Goal: Check status

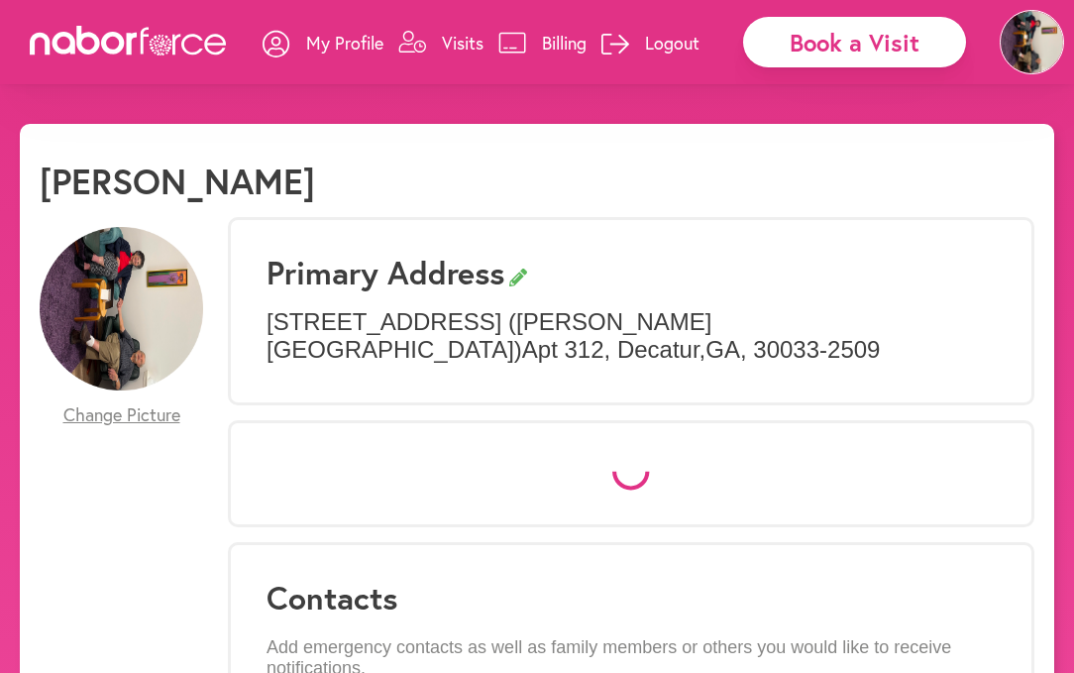
select select "*"
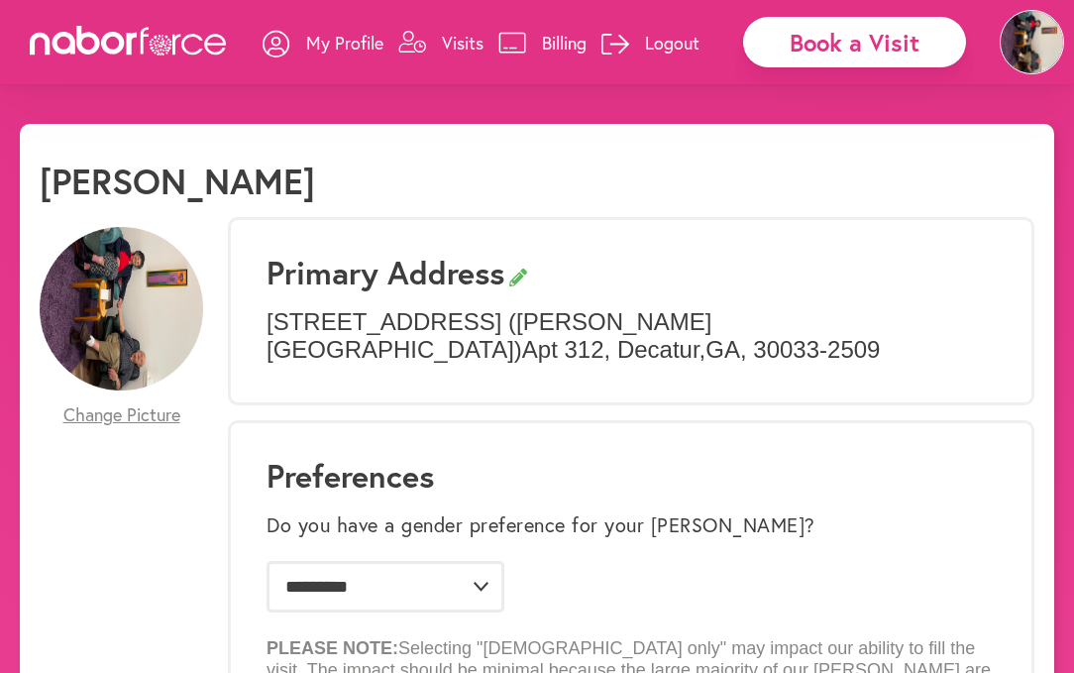
click at [462, 41] on p "Visits" at bounding box center [463, 43] width 42 height 24
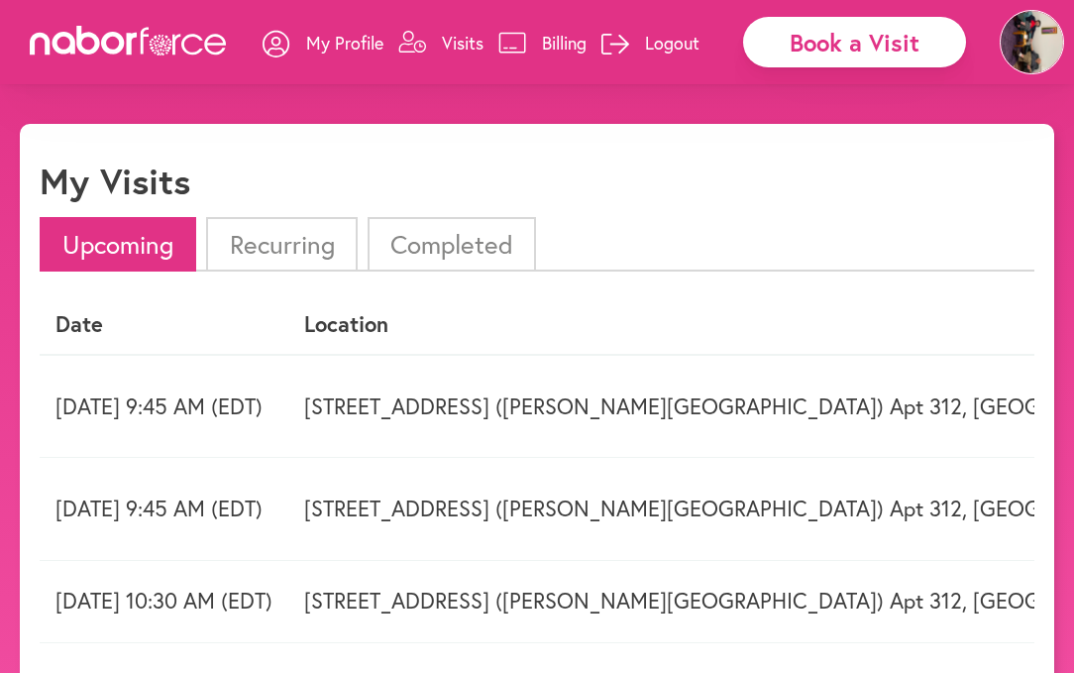
click at [458, 266] on li "Completed" at bounding box center [452, 244] width 168 height 54
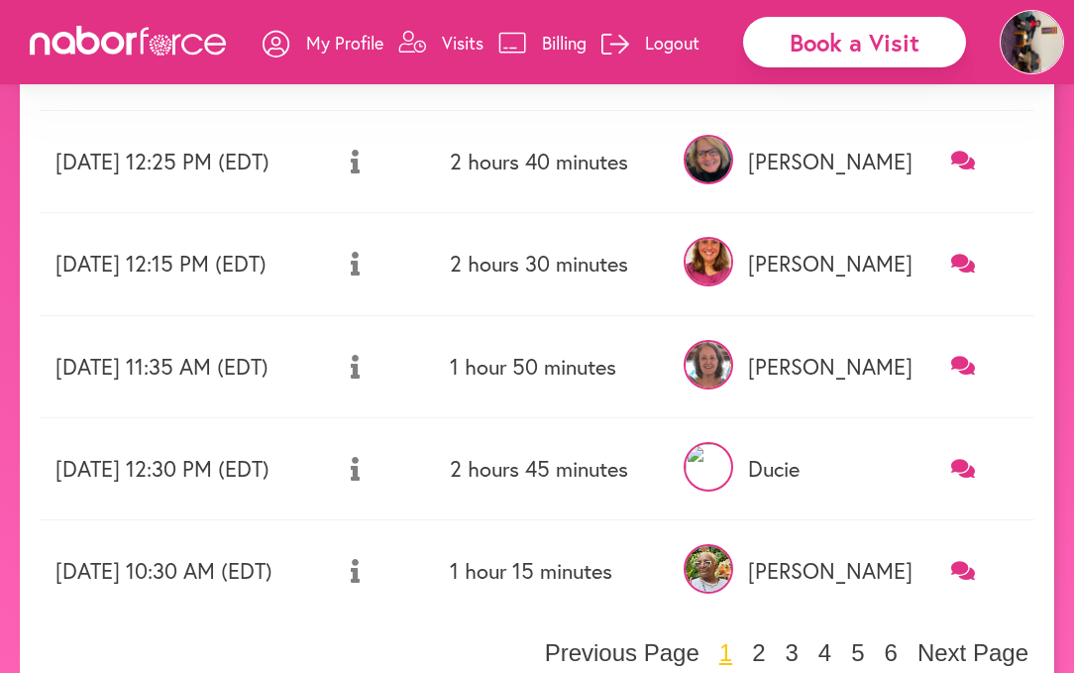
scroll to position [876, 0]
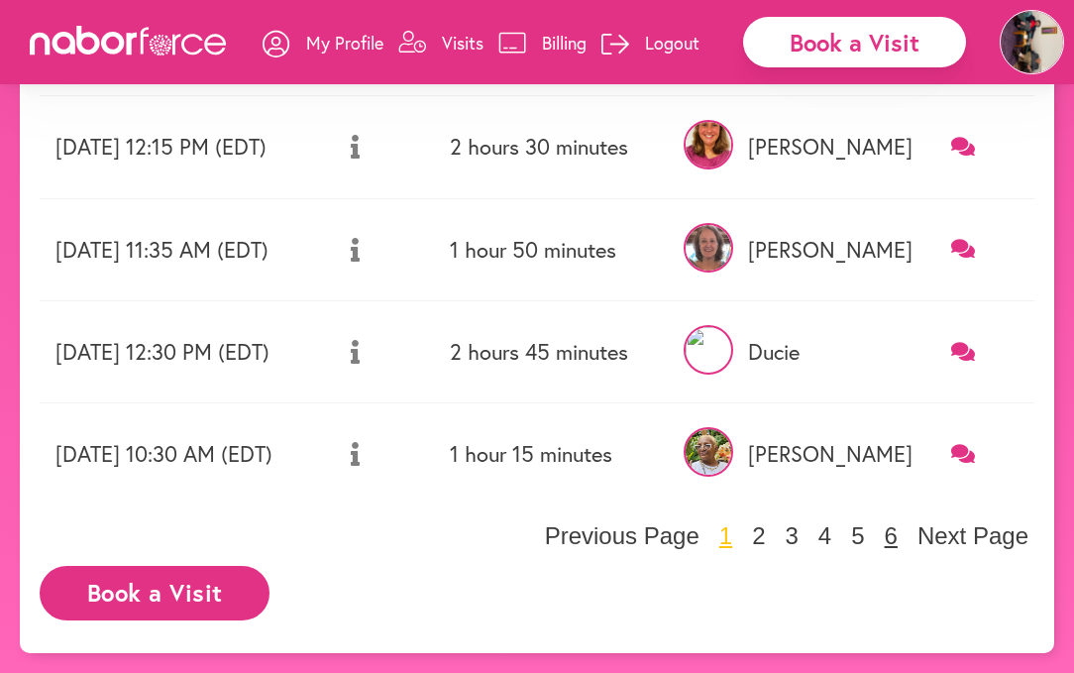
click at [904, 544] on button "6" at bounding box center [891, 536] width 25 height 30
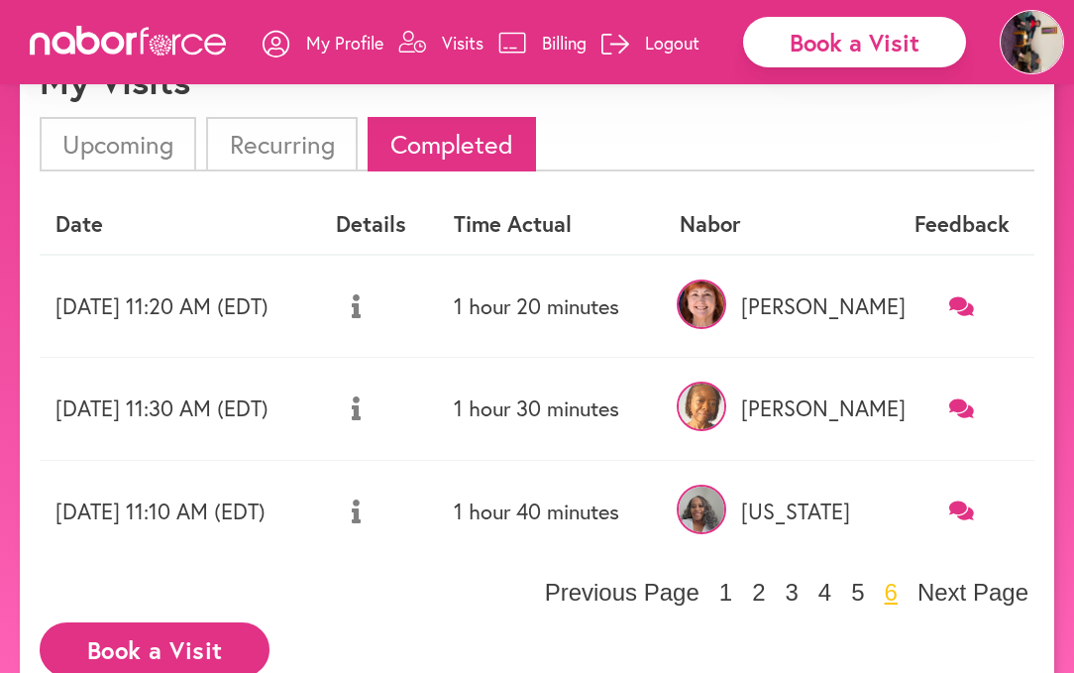
scroll to position [96, 0]
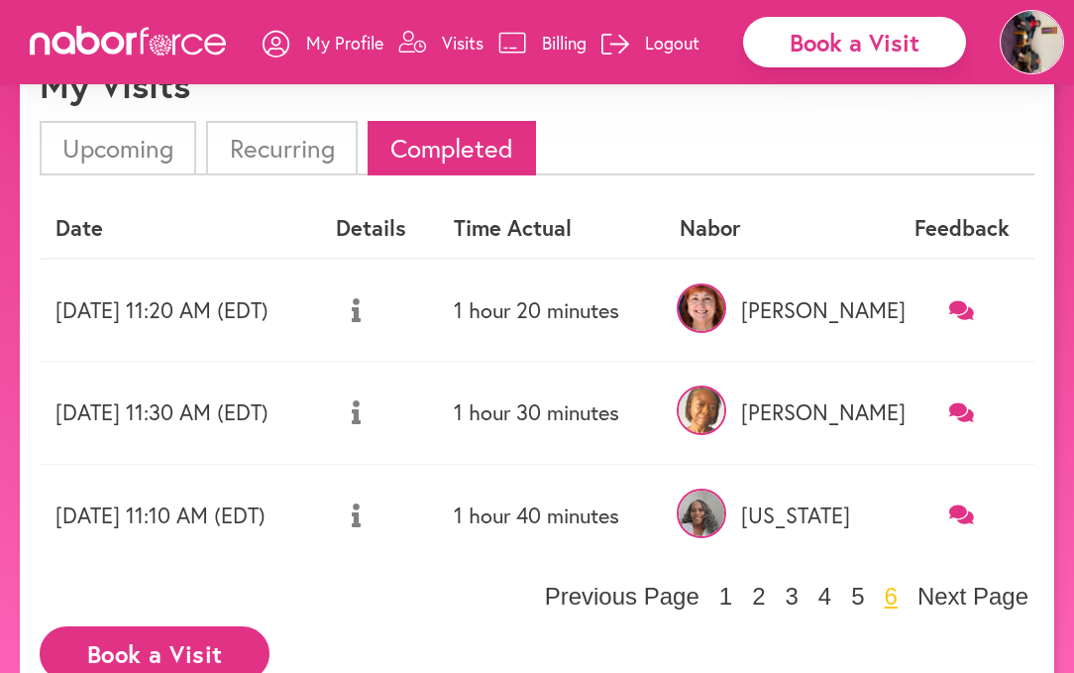
click at [862, 512] on p "[US_STATE]" at bounding box center [776, 515] width 193 height 26
click at [664, 513] on td "1 hour 40 minutes" at bounding box center [551, 515] width 226 height 102
click at [361, 522] on icon at bounding box center [356, 515] width 9 height 24
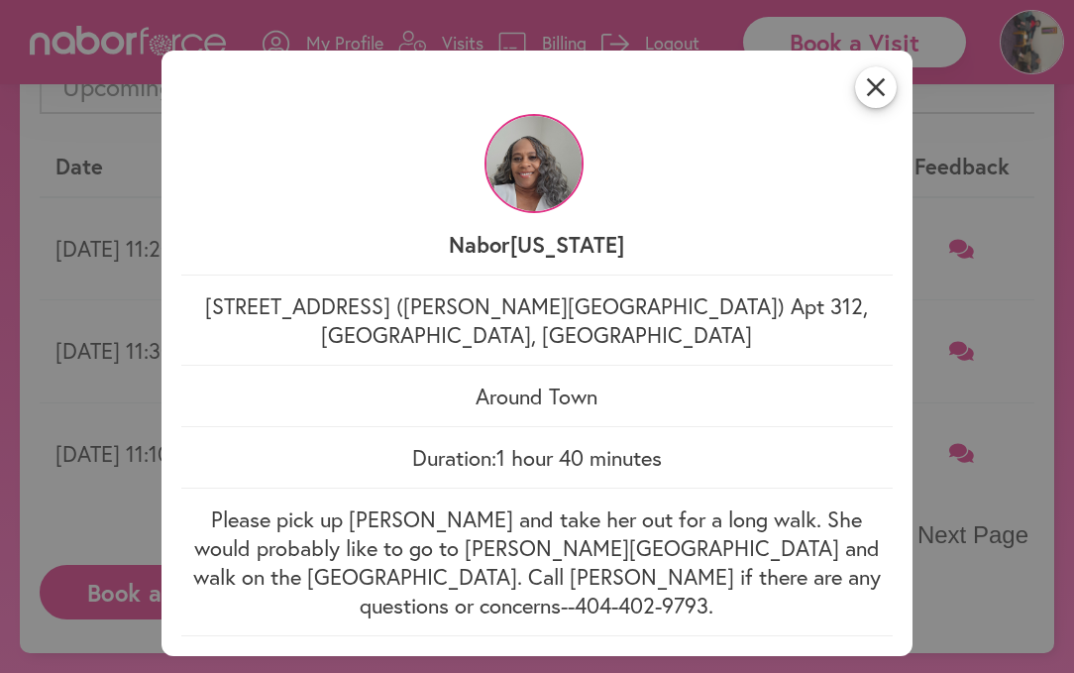
scroll to position [159, 0]
click at [872, 86] on icon "close" at bounding box center [876, 87] width 42 height 42
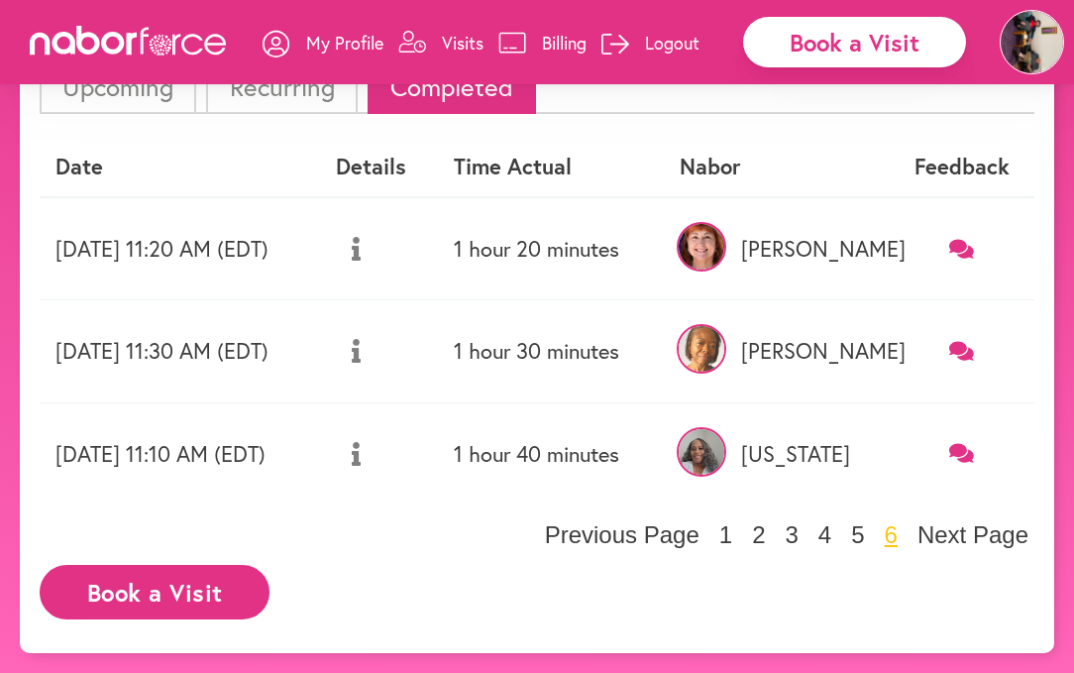
click at [376, 358] on button at bounding box center [356, 351] width 41 height 50
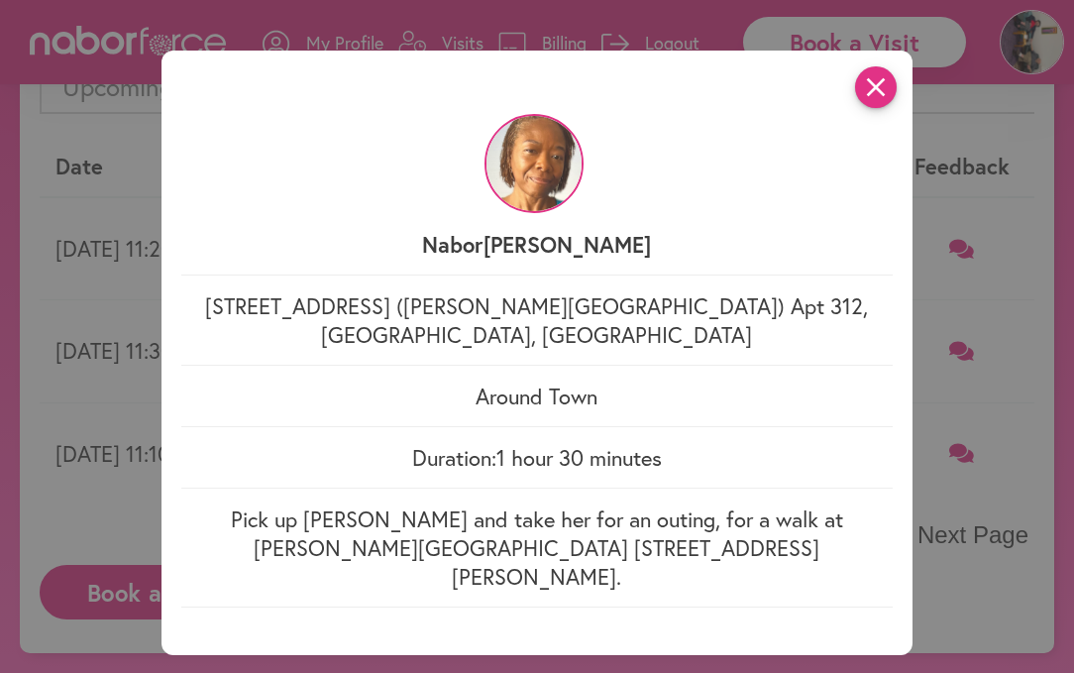
click at [880, 77] on icon "close" at bounding box center [876, 87] width 42 height 42
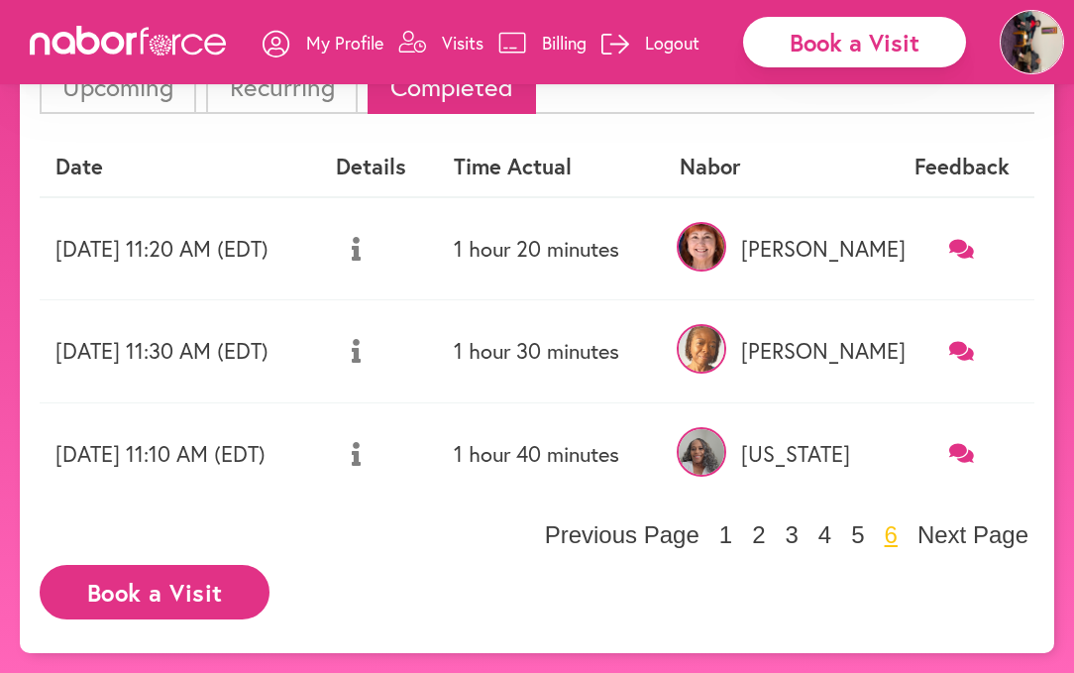
click at [1002, 518] on div "Date Details Time Actual [PERSON_NAME] Feedback [DATE] 11:20 AM (EDT) 1 hour 20…" at bounding box center [537, 344] width 995 height 412
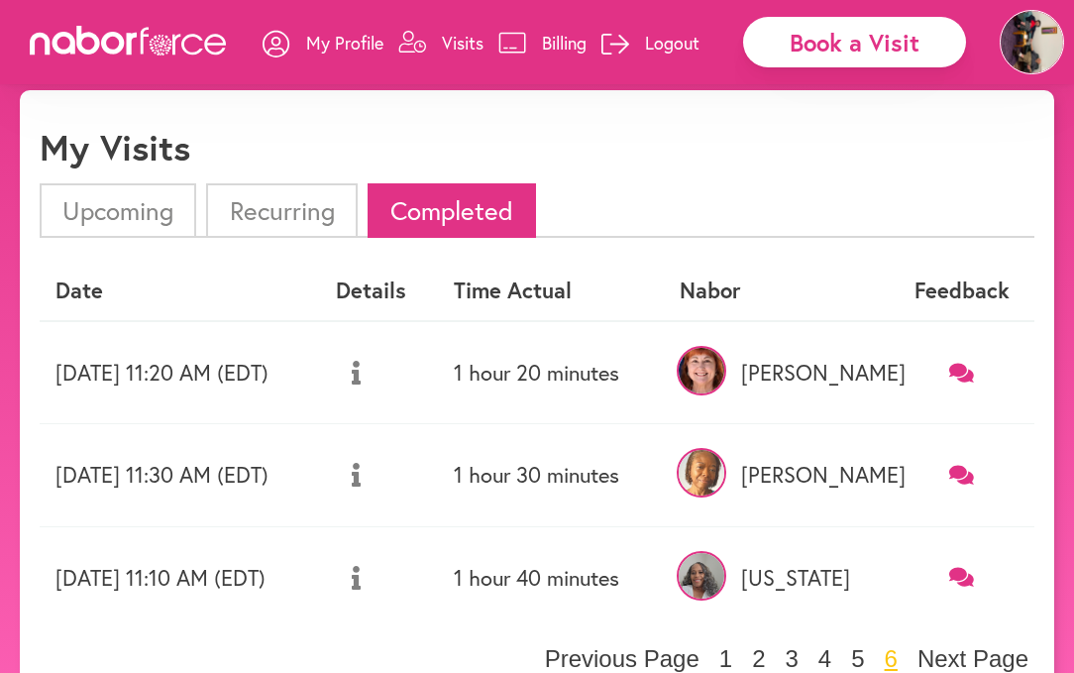
scroll to position [0, 0]
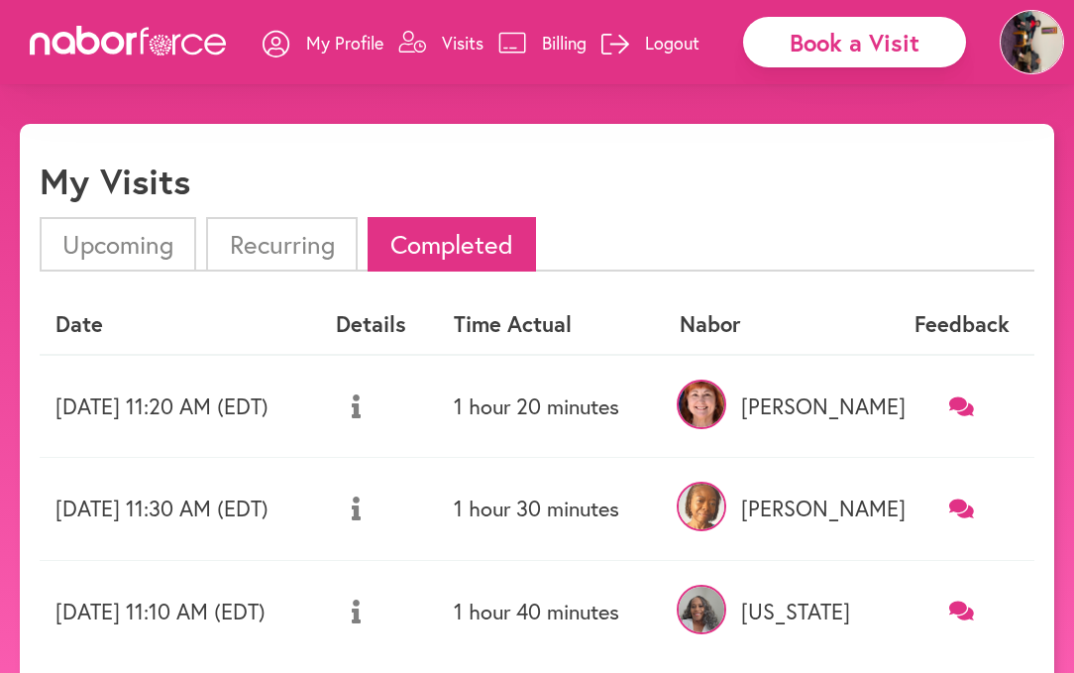
click at [1015, 62] on img at bounding box center [1032, 42] width 64 height 64
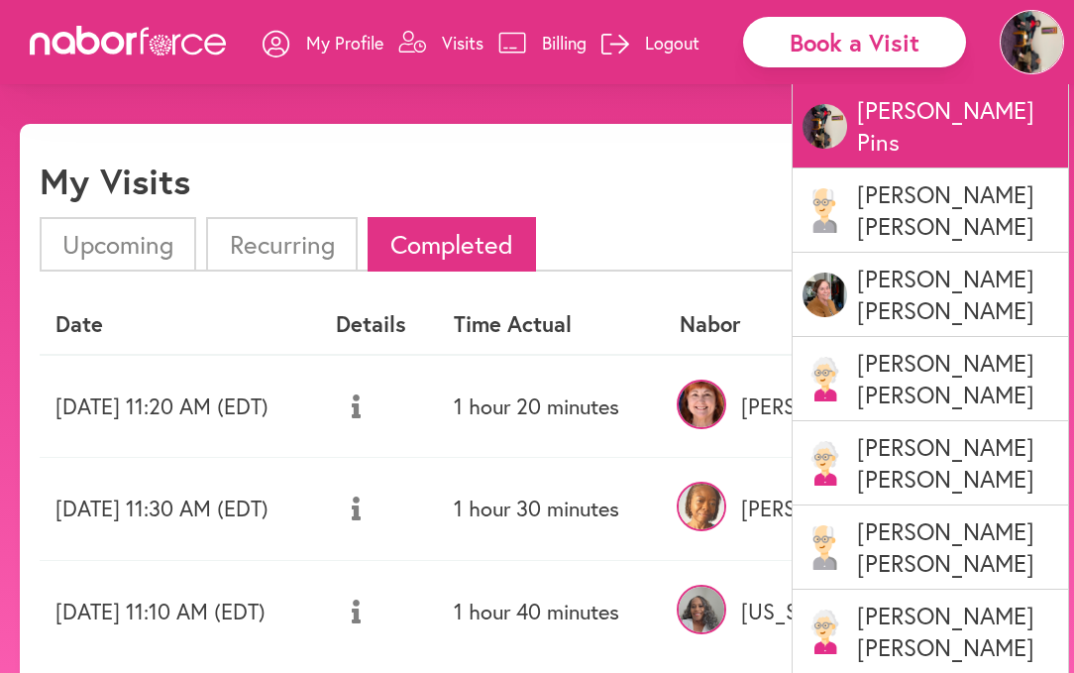
click at [917, 421] on p "[PERSON_NAME]" at bounding box center [930, 463] width 275 height 84
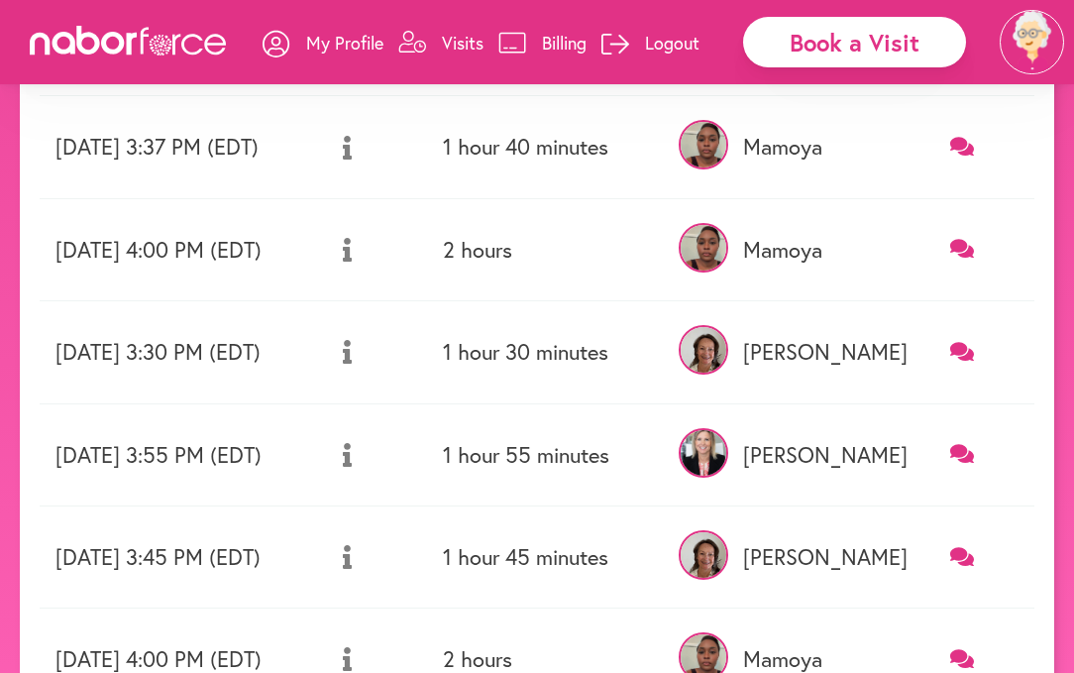
scroll to position [876, 0]
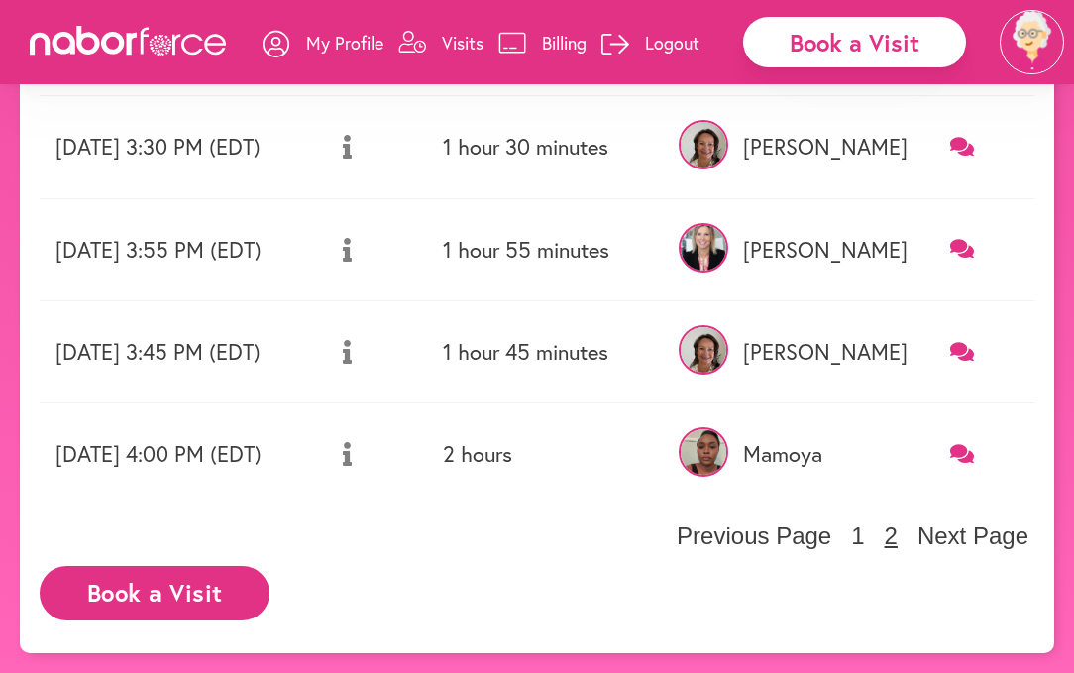
click at [896, 538] on button "2" at bounding box center [891, 536] width 25 height 30
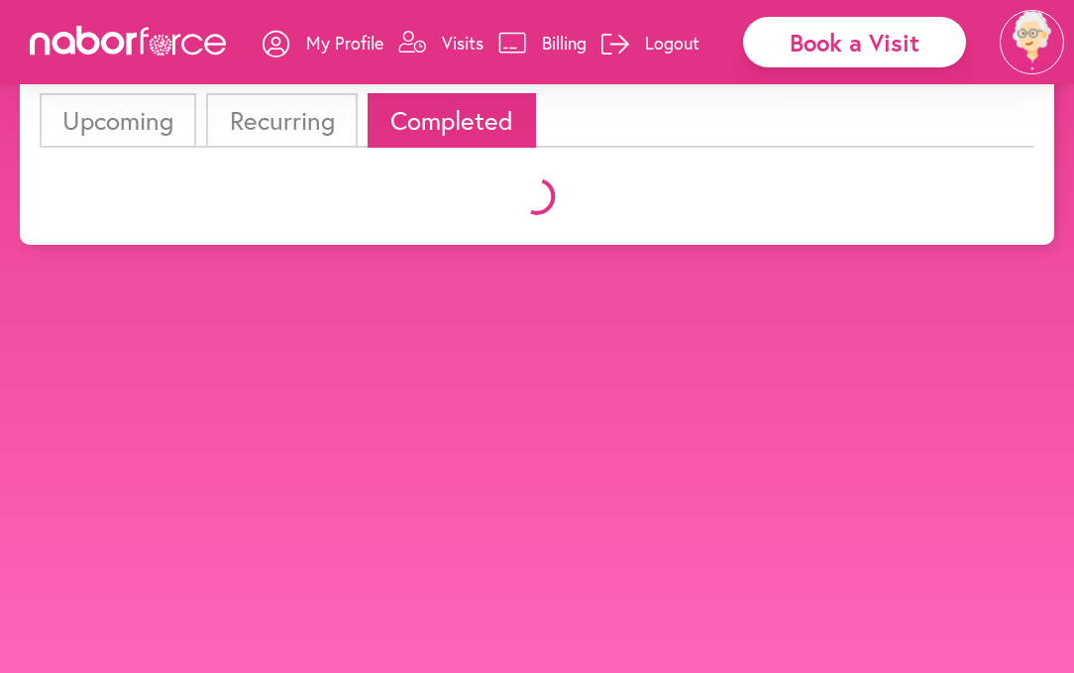
scroll to position [124, 0]
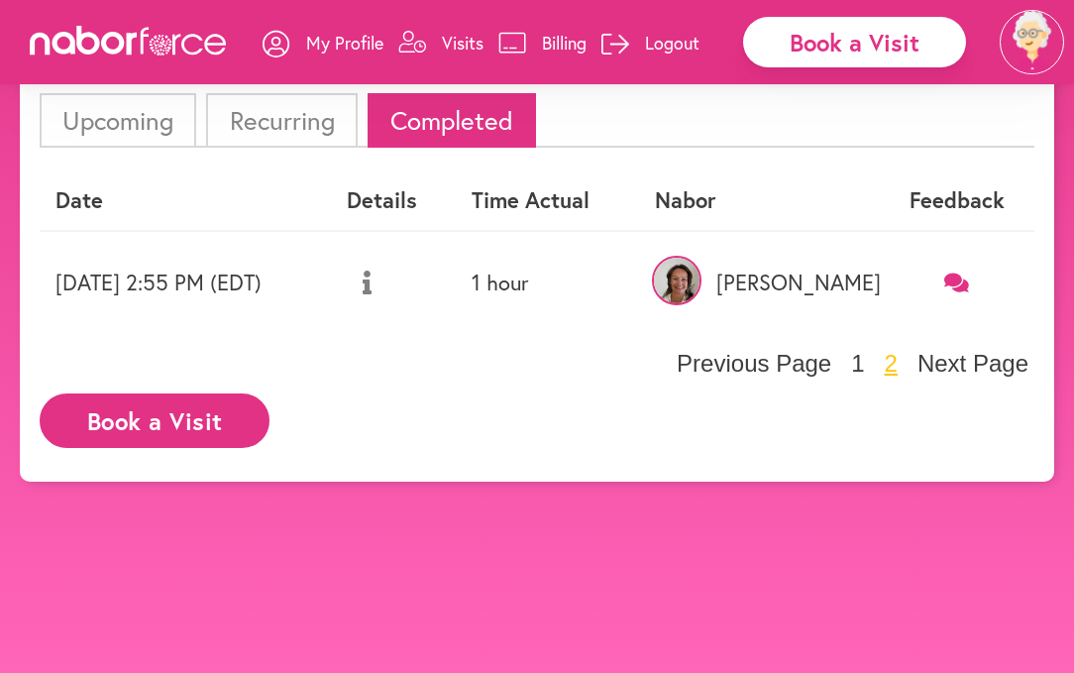
click at [1039, 24] on img at bounding box center [1032, 42] width 64 height 64
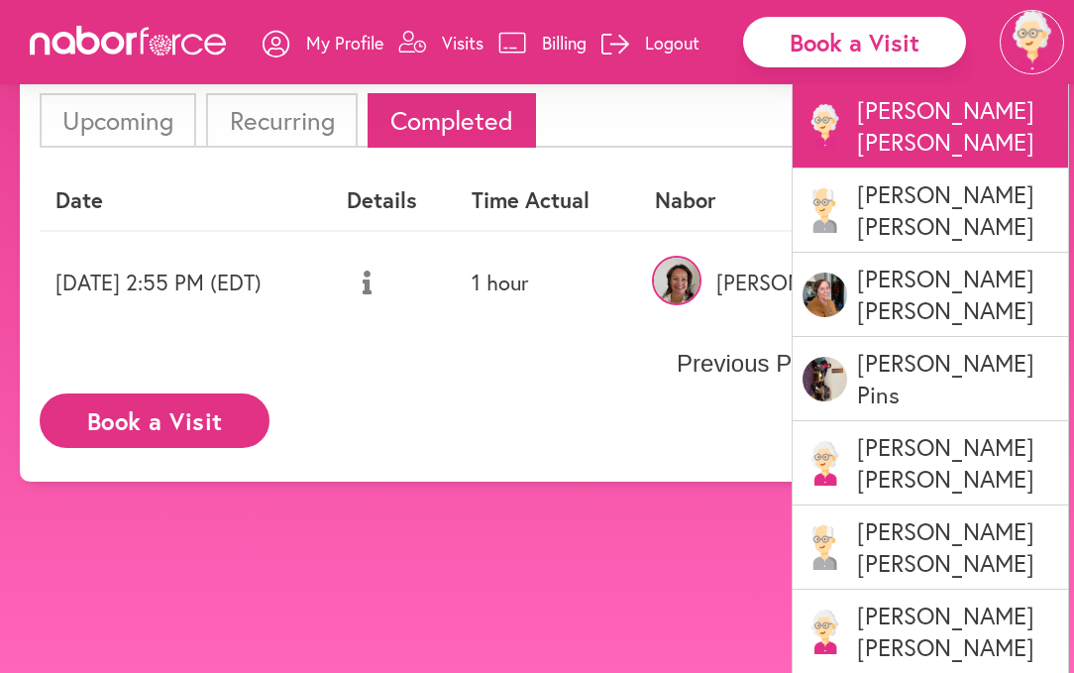
click at [939, 589] on p "[PERSON_NAME]" at bounding box center [930, 631] width 275 height 84
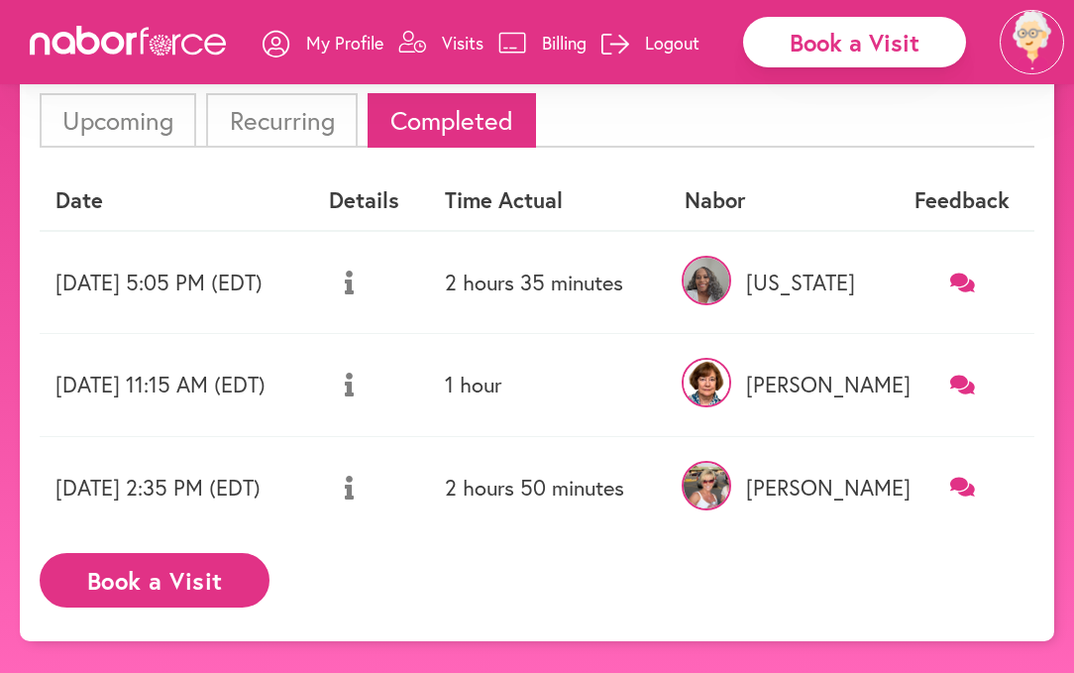
click at [1024, 33] on img at bounding box center [1032, 42] width 64 height 64
